Goal: Task Accomplishment & Management: Manage account settings

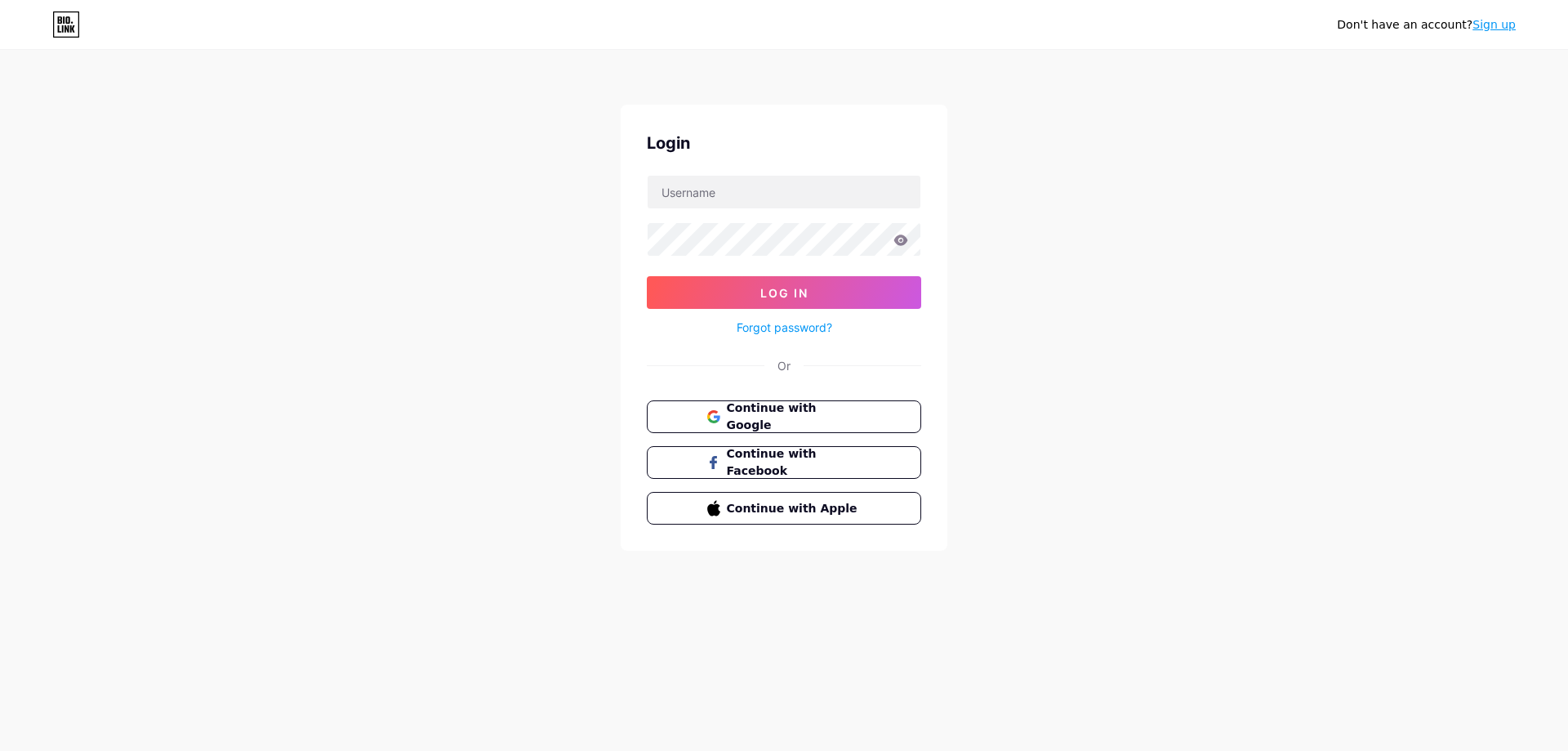
click at [776, 198] on input "text" at bounding box center [784, 192] width 273 height 32
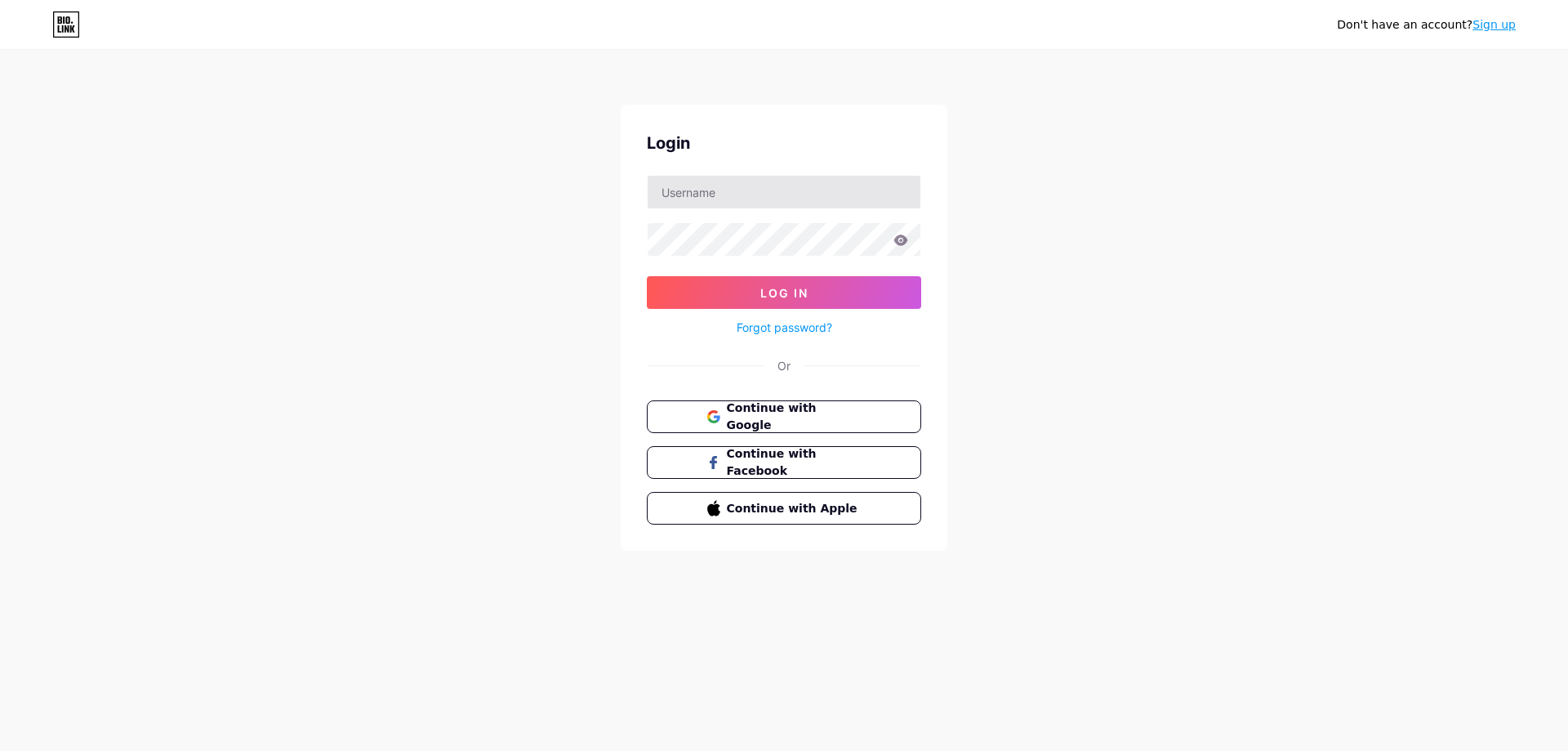
drag, startPoint x: 0, startPoint y: 0, endPoint x: 774, endPoint y: 194, distance: 797.9
click at [776, 198] on input "text" at bounding box center [784, 192] width 273 height 32
click at [772, 188] on input "text" at bounding box center [784, 192] width 273 height 32
type input "rplayid"
click at [647, 276] on button "Log In" at bounding box center [784, 292] width 275 height 32
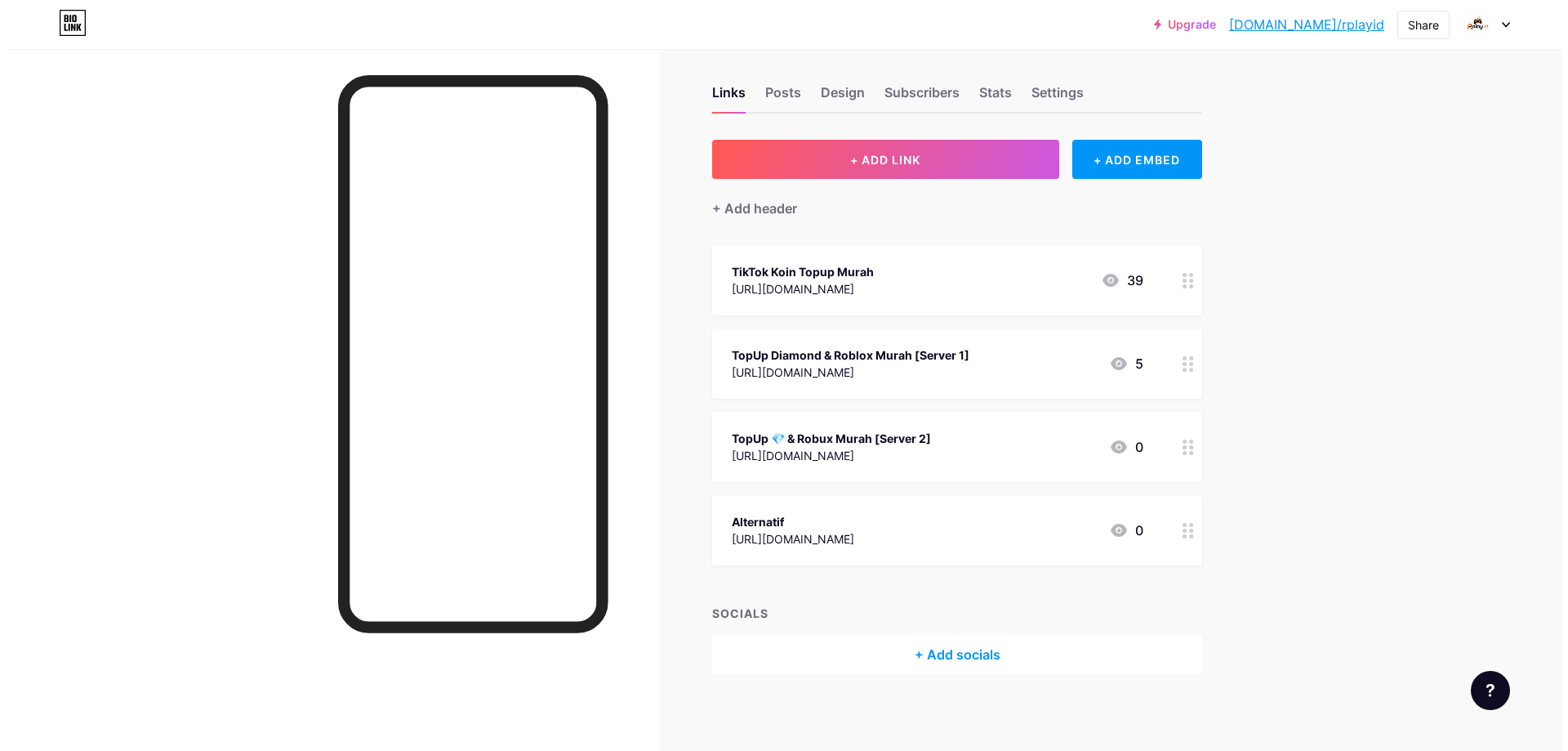
scroll to position [16, 0]
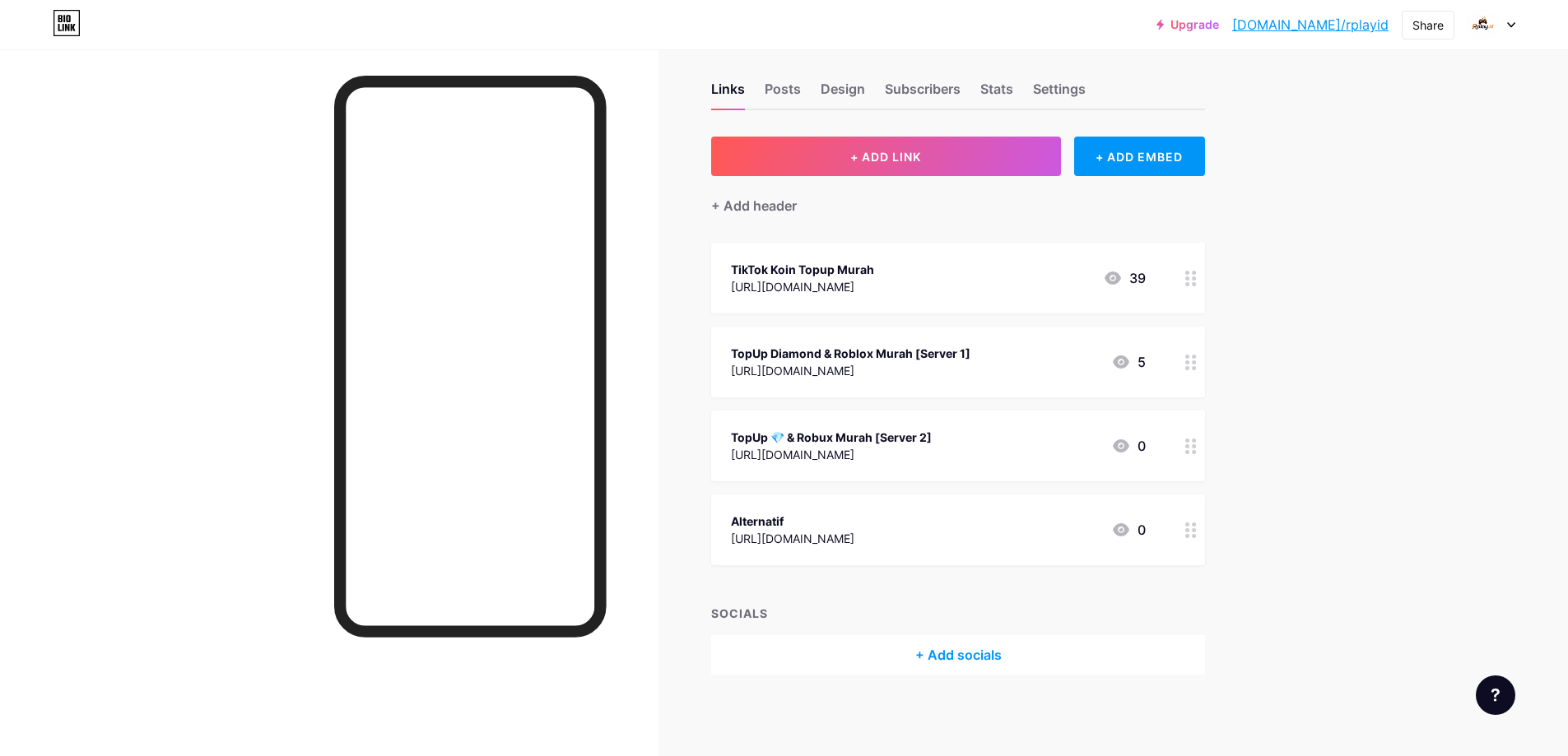
click at [1037, 361] on div "TopUp Diamond & Roblox Murah [Server 1] [URL][DOMAIN_NAME] 5" at bounding box center [938, 362] width 415 height 38
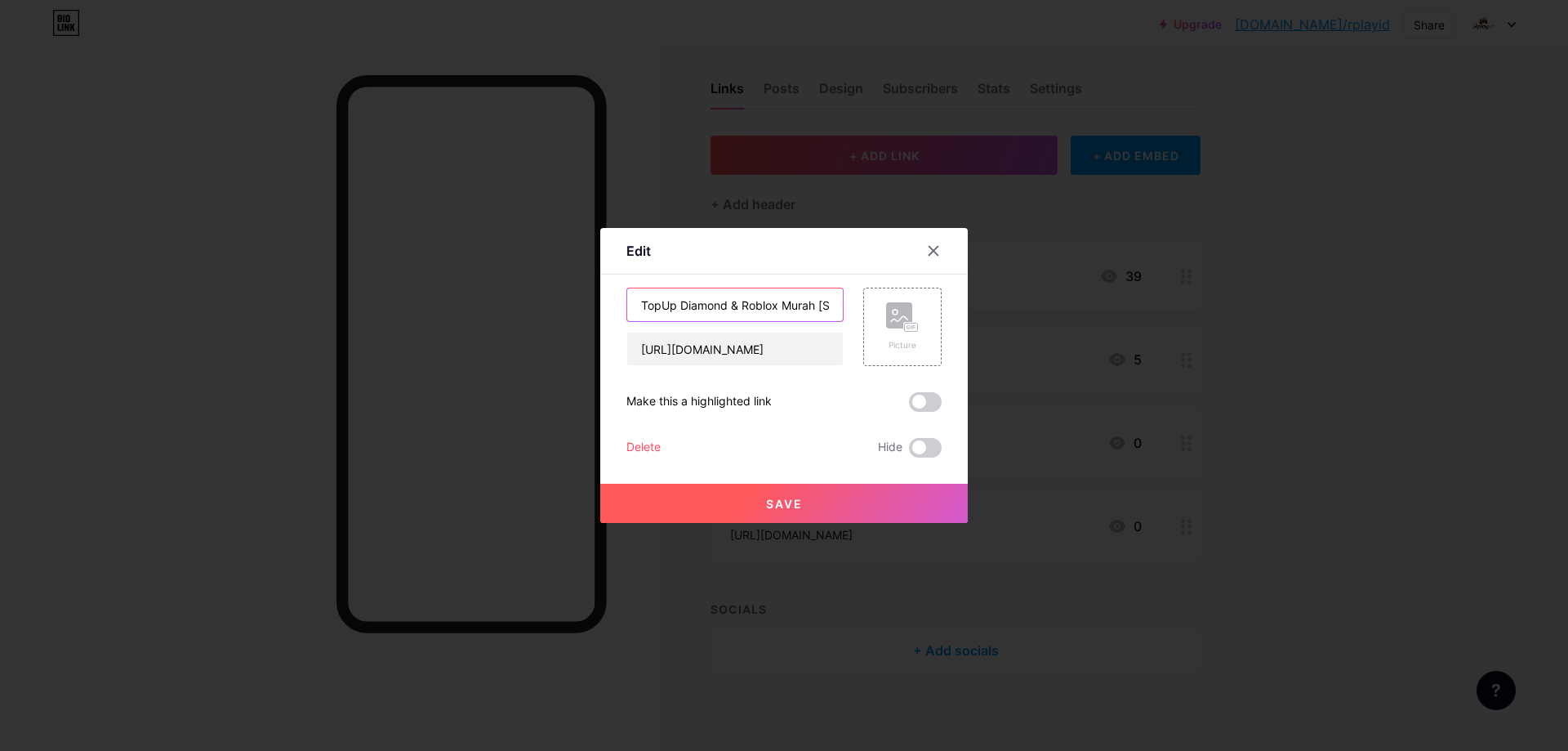
click at [820, 315] on input "TopUp Diamond & Roblox Murah [Server 1]" at bounding box center [734, 305] width 215 height 32
type input "TopUp Diamond & Roblox Murah [Server 1] MAINTENANCE"
click at [867, 506] on button "Save" at bounding box center [784, 504] width 368 height 40
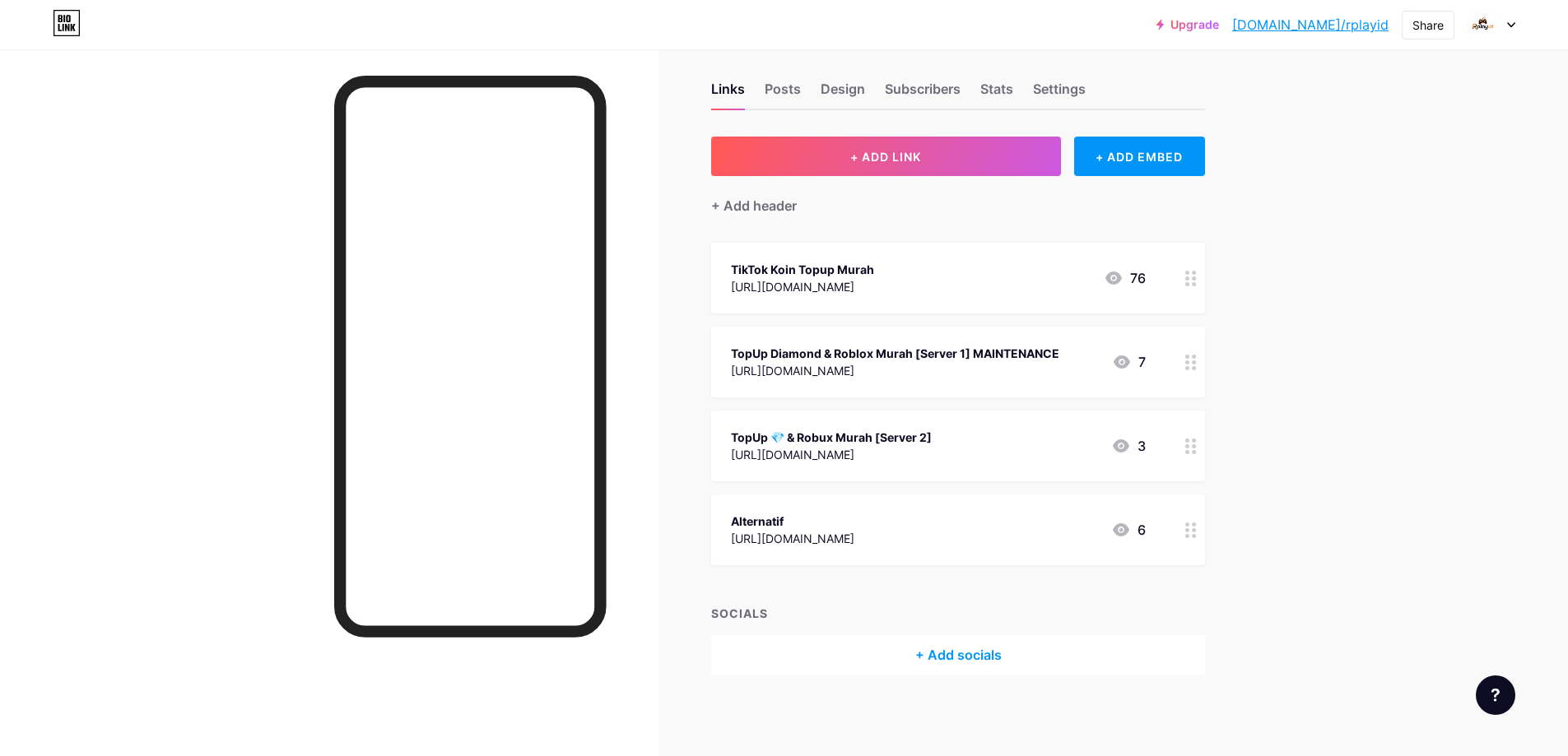
click at [1032, 447] on div "TopUp 💎 & Robux Murah [Server 2] [URL][DOMAIN_NAME] 3" at bounding box center [938, 446] width 415 height 38
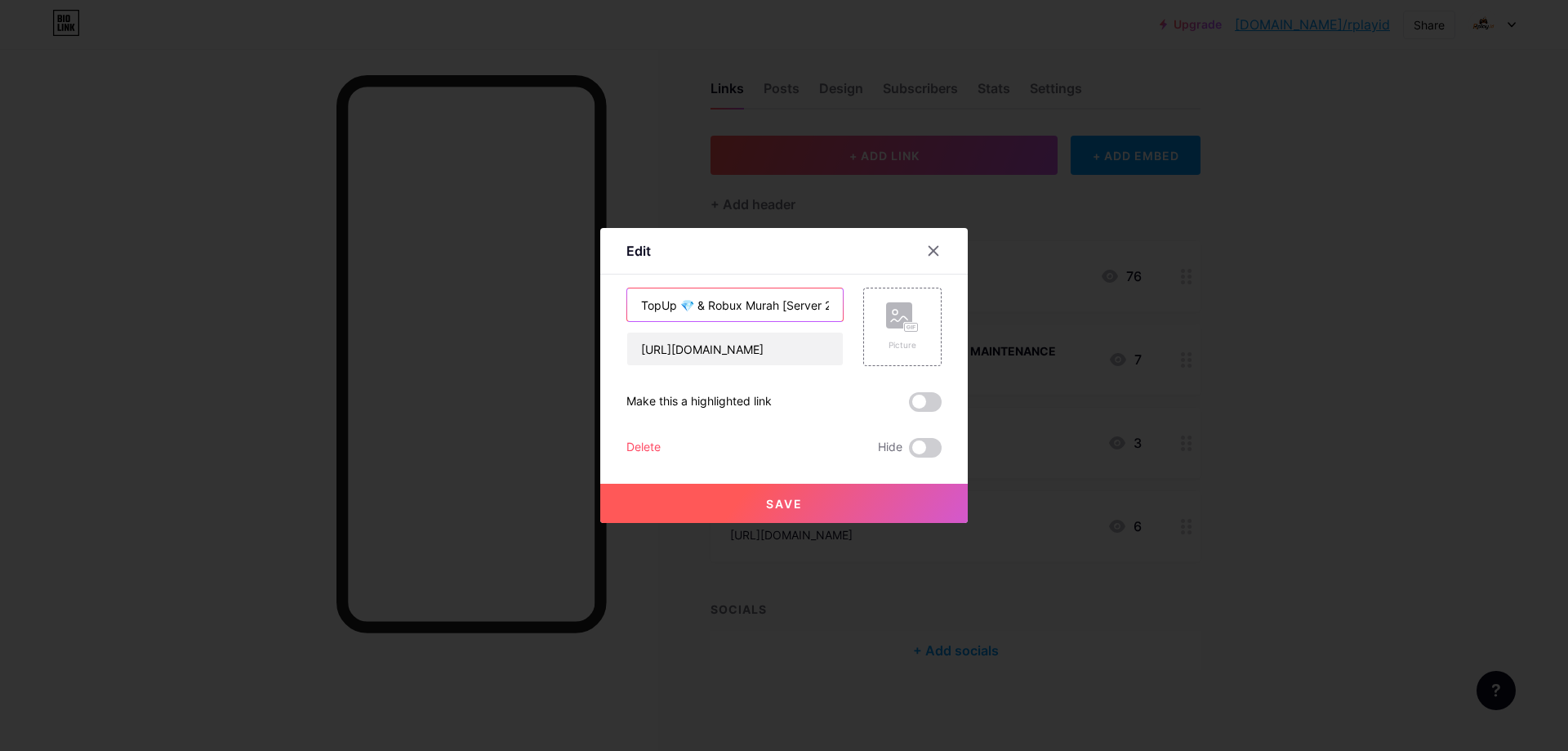
click at [827, 310] on input "TopUp 💎 & Robux Murah [Server 2]" at bounding box center [734, 305] width 215 height 32
drag, startPoint x: 824, startPoint y: 310, endPoint x: 898, endPoint y: 310, distance: 74.0
click at [898, 310] on div "TopUp 💎 & Robux Murah [Server 2] [URL][DOMAIN_NAME] Picture" at bounding box center [784, 326] width 315 height 78
click at [835, 306] on input "TopUp 💎 & Robux Murah [Server 2]" at bounding box center [734, 305] width 215 height 32
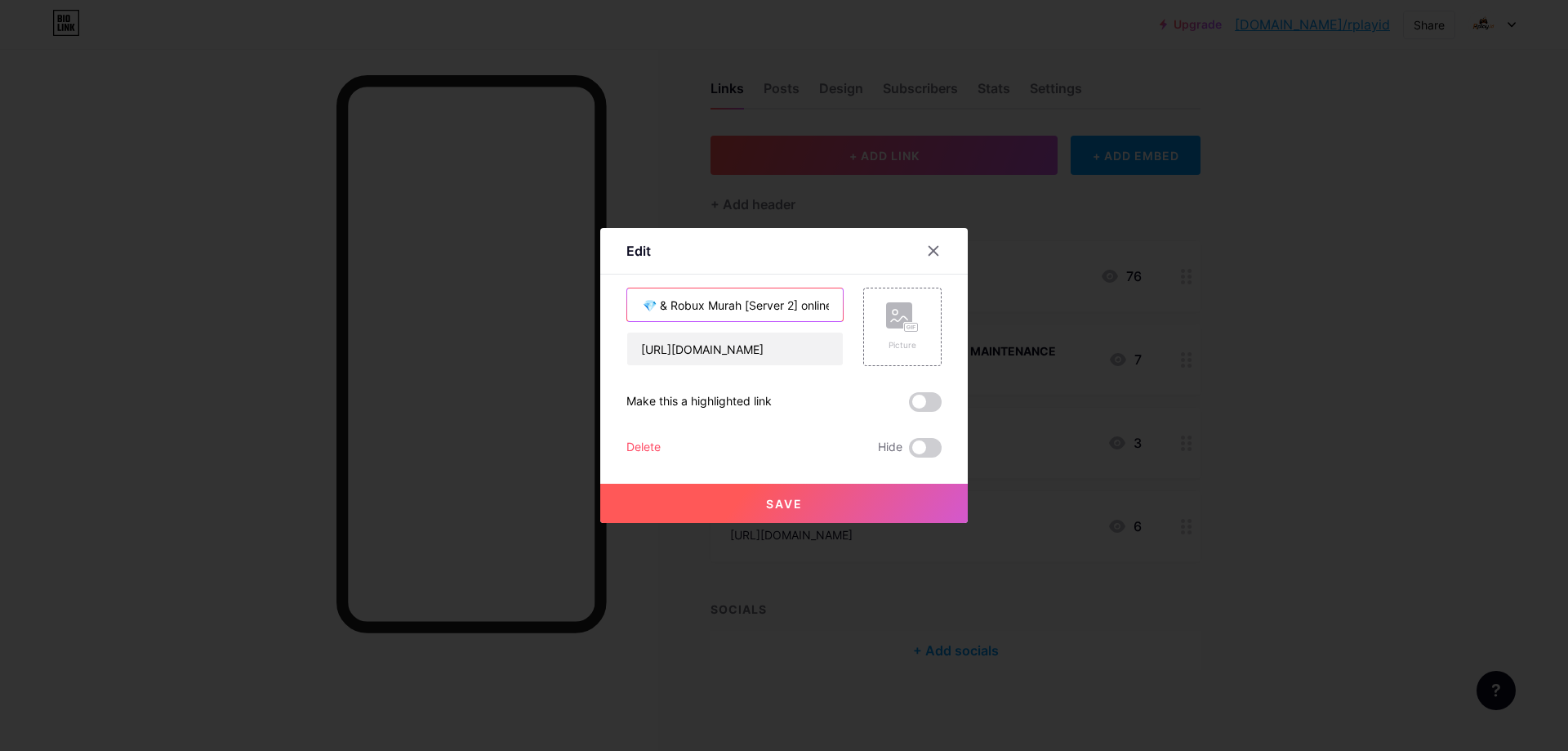
scroll to position [0, 44]
click at [816, 305] on input "TopUp 💎 & Robux Murah [Server 2] online" at bounding box center [734, 305] width 215 height 32
type input "TopUp 💎 & Robux Murah [Server 2] ONLINE"
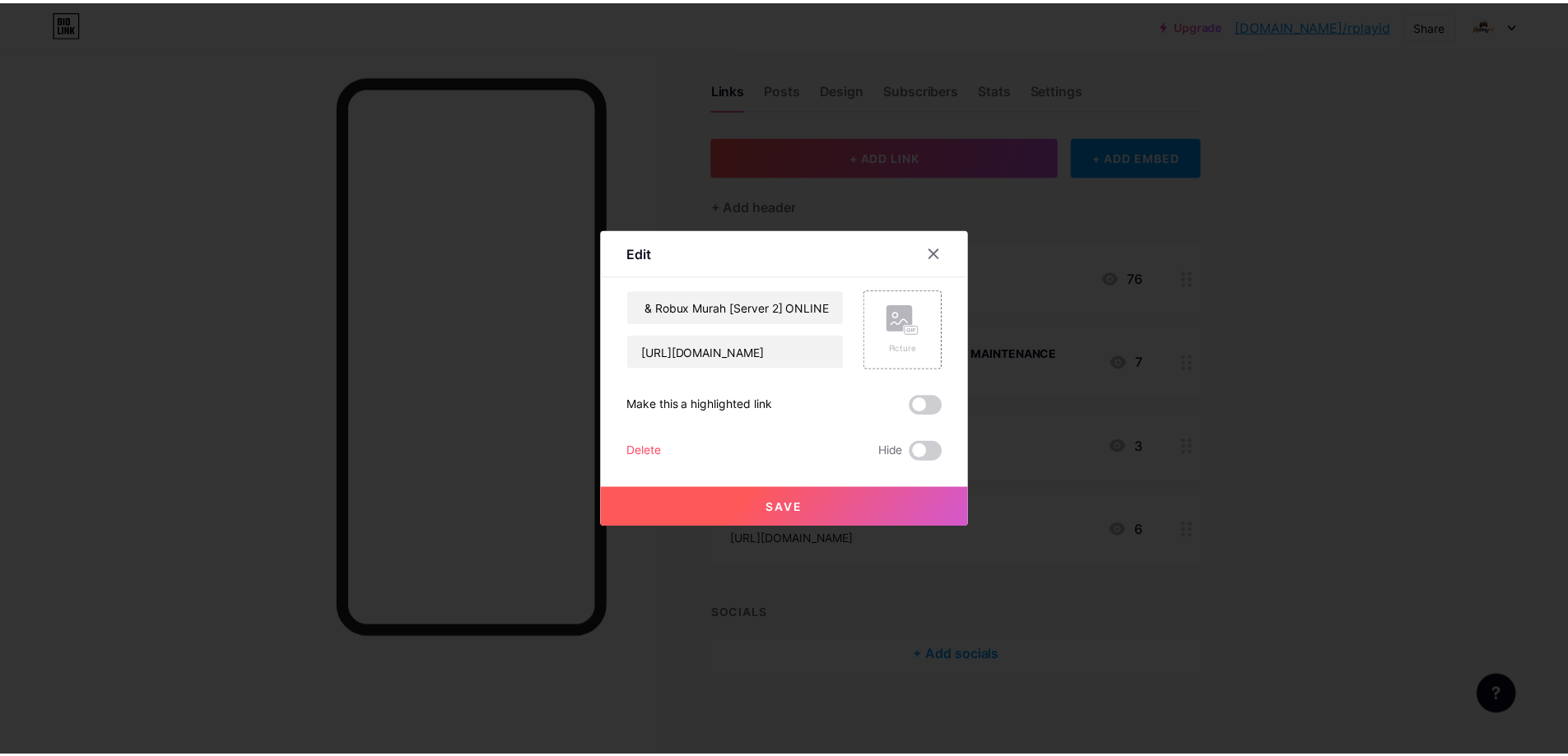
scroll to position [0, 0]
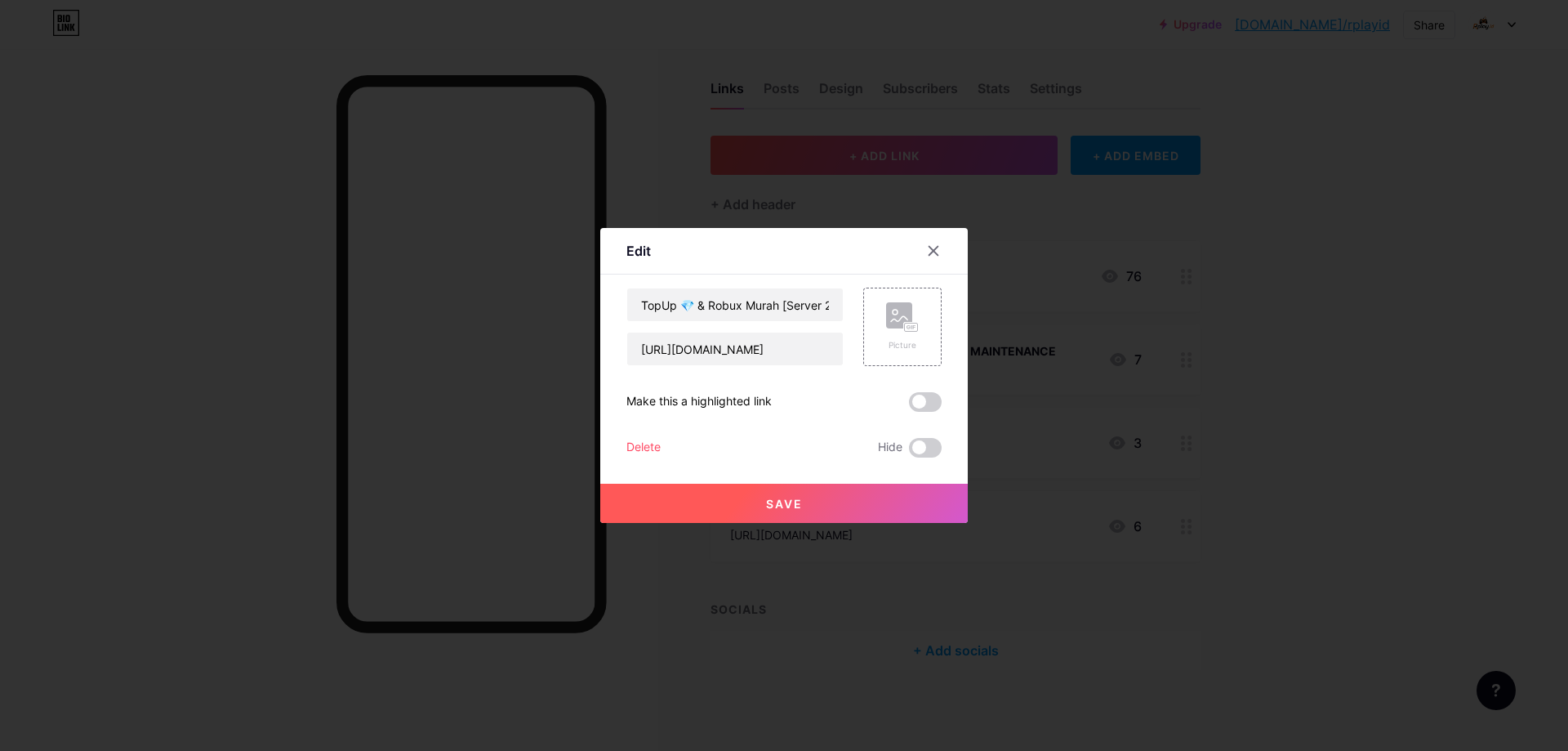
click at [832, 507] on button "Save" at bounding box center [784, 504] width 368 height 40
